Goal: Task Accomplishment & Management: Manage account settings

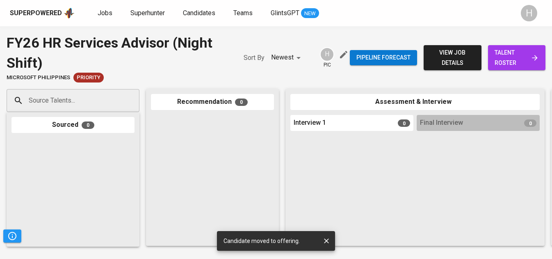
scroll to position [0, 425]
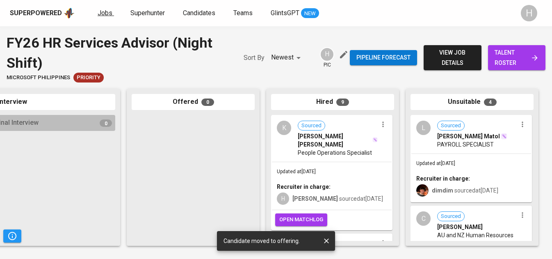
click at [100, 14] on span "Jobs" at bounding box center [105, 13] width 15 height 8
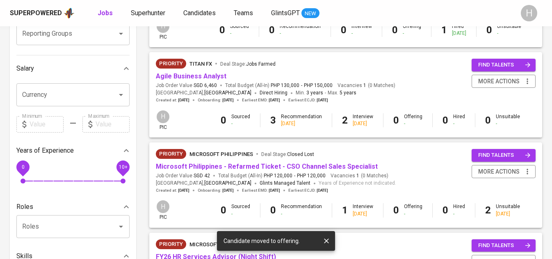
scroll to position [157, 0]
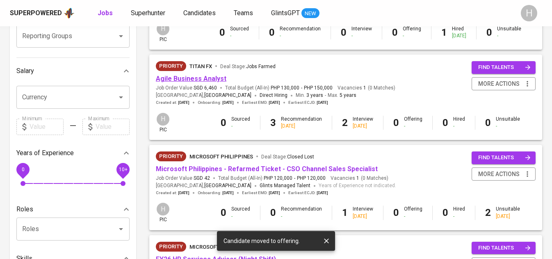
click at [211, 79] on link "Agile Business Analyst" at bounding box center [191, 79] width 71 height 8
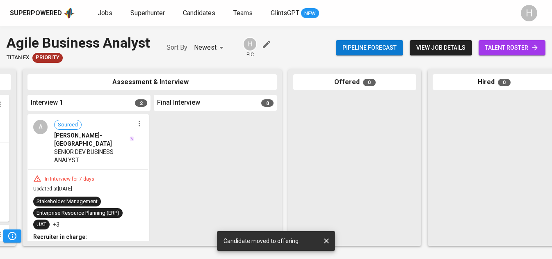
scroll to position [0, 262]
click at [139, 124] on icon "button" at bounding box center [141, 123] width 8 height 8
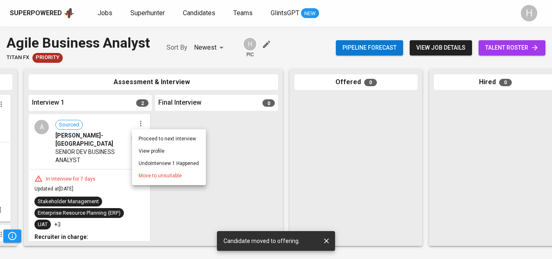
click at [145, 174] on span "Move to unsuitable" at bounding box center [160, 175] width 43 height 7
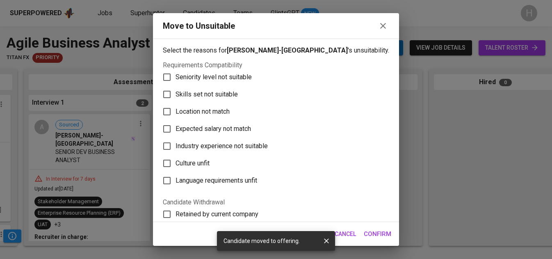
click at [206, 92] on span "Skills set not suitable" at bounding box center [207, 94] width 62 height 10
click at [176, 92] on input "Skills set not suitable" at bounding box center [166, 94] width 17 height 17
checkbox input "true"
click at [378, 229] on span "Confirm" at bounding box center [377, 233] width 27 height 11
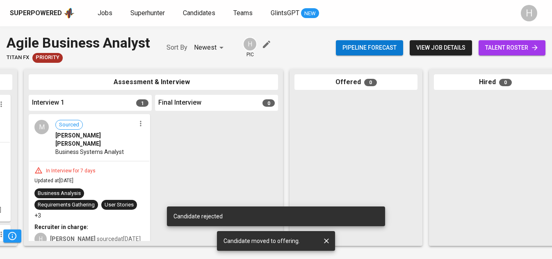
scroll to position [0, 263]
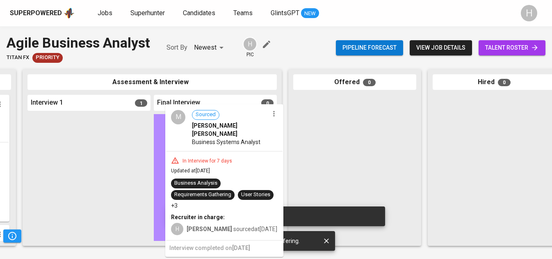
drag, startPoint x: 97, startPoint y: 142, endPoint x: 239, endPoint y: 130, distance: 142.1
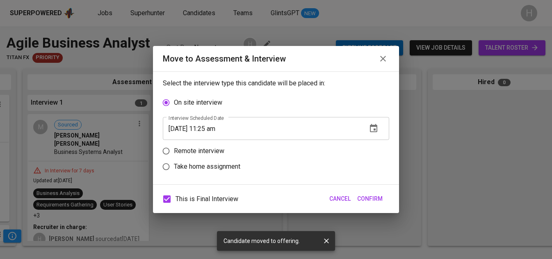
click at [181, 155] on p "Remote interview" at bounding box center [199, 151] width 50 height 10
click at [174, 155] on input "Remote interview" at bounding box center [166, 151] width 16 height 16
radio input "true"
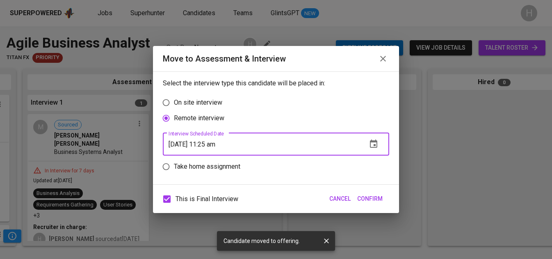
click at [213, 146] on input "[DATE] 11:25 am" at bounding box center [262, 143] width 198 height 23
type input "[DATE] 10:26 am"
click at [370, 195] on span "Confirm" at bounding box center [369, 199] width 25 height 10
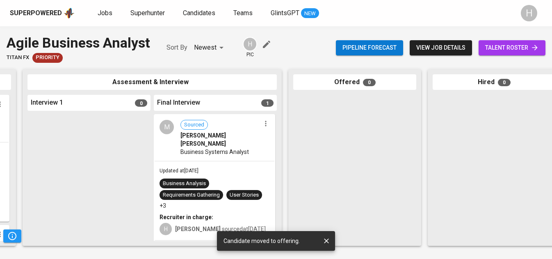
scroll to position [31, 0]
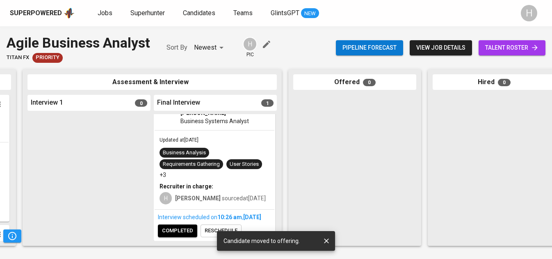
click at [170, 231] on span "completed" at bounding box center [177, 230] width 31 height 9
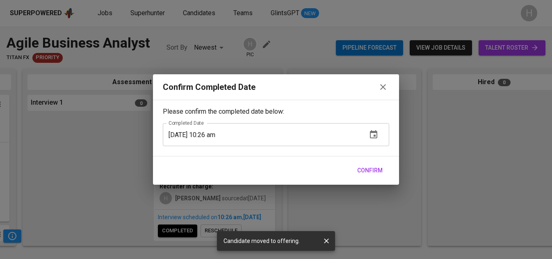
click at [376, 166] on span "Confirm" at bounding box center [369, 170] width 25 height 10
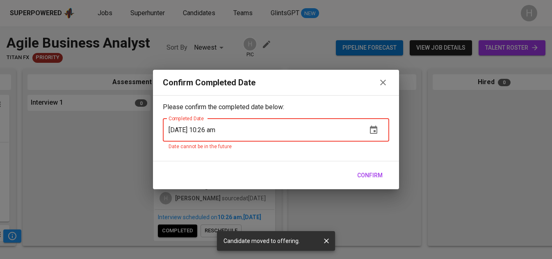
click at [220, 126] on input "[DATE] 10:26 am" at bounding box center [262, 130] width 198 height 23
type input "[DATE] 10:25 am"
click at [379, 86] on icon "button" at bounding box center [383, 83] width 10 height 10
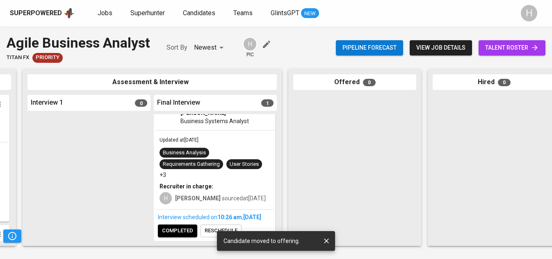
click at [191, 233] on span "completed" at bounding box center [177, 230] width 31 height 9
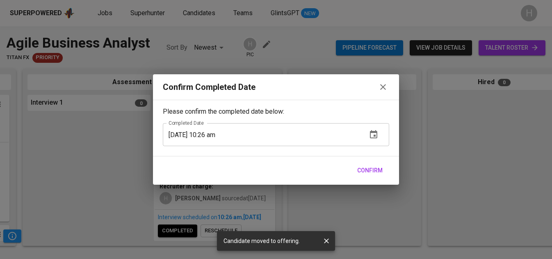
click at [367, 169] on span "Confirm" at bounding box center [369, 170] width 25 height 10
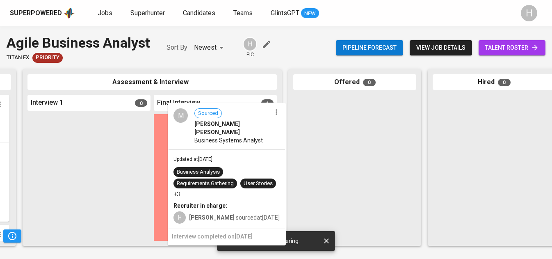
scroll to position [0, 0]
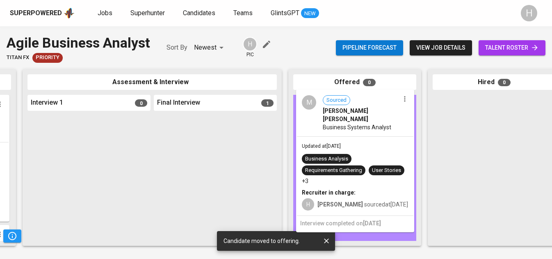
drag, startPoint x: 228, startPoint y: 142, endPoint x: 373, endPoint y: 125, distance: 146.3
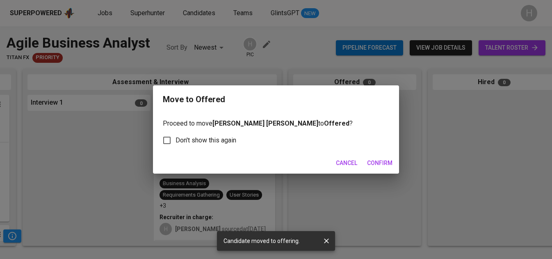
click at [377, 156] on button "Confirm" at bounding box center [380, 162] width 32 height 15
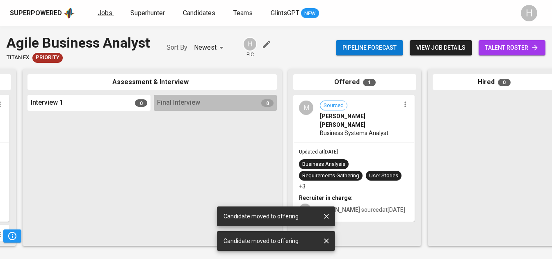
click at [106, 10] on span "Jobs" at bounding box center [105, 13] width 15 height 8
